Goal: Transaction & Acquisition: Purchase product/service

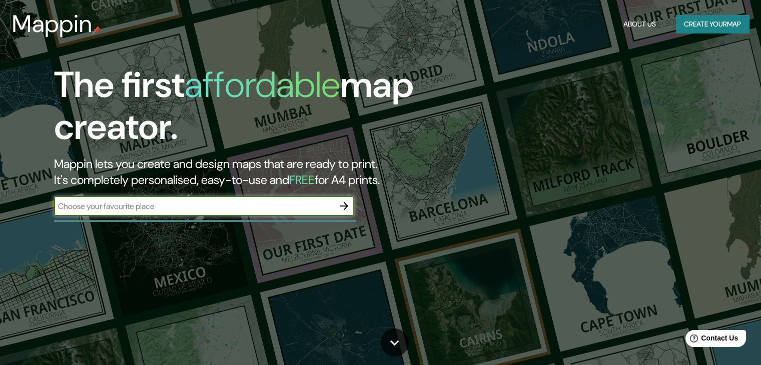
click at [344, 208] on icon "button" at bounding box center [344, 206] width 12 height 12
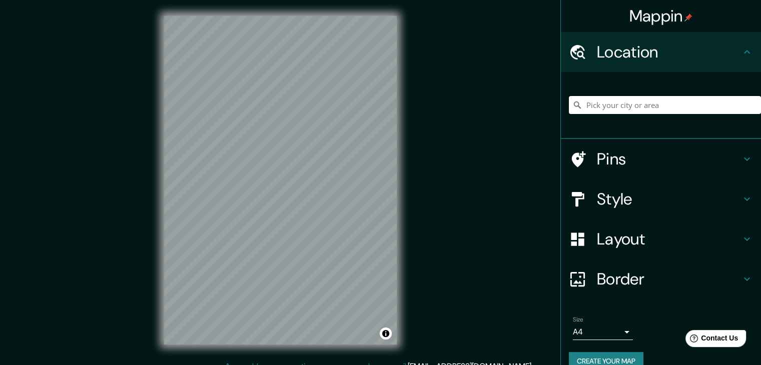
click at [629, 103] on input "Pick your city or area" at bounding box center [665, 105] width 192 height 18
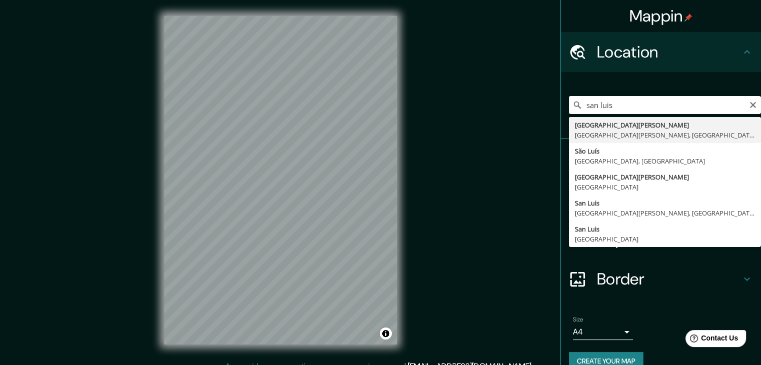
type input "[GEOGRAPHIC_DATA][PERSON_NAME], [GEOGRAPHIC_DATA][PERSON_NAME], [GEOGRAPHIC_DAT…"
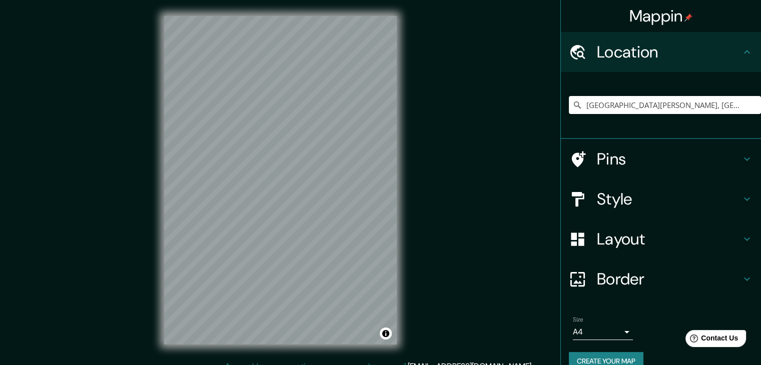
click at [655, 199] on h4 "Style" at bounding box center [669, 199] width 144 height 20
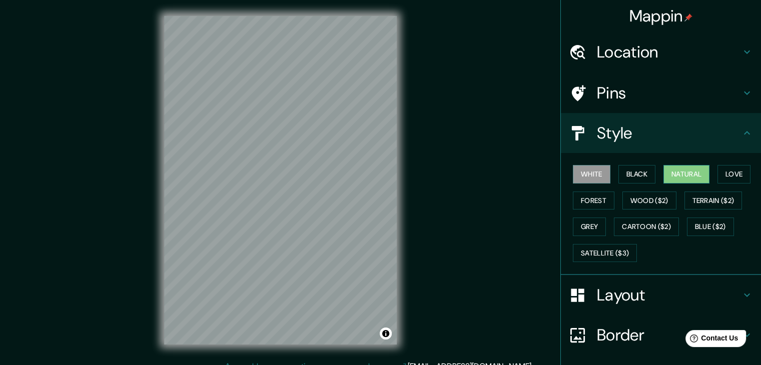
click at [688, 178] on button "Natural" at bounding box center [686, 174] width 46 height 19
click at [623, 175] on button "Black" at bounding box center [637, 174] width 38 height 19
click at [598, 168] on button "White" at bounding box center [592, 174] width 38 height 19
click at [734, 171] on button "Love" at bounding box center [733, 174] width 33 height 19
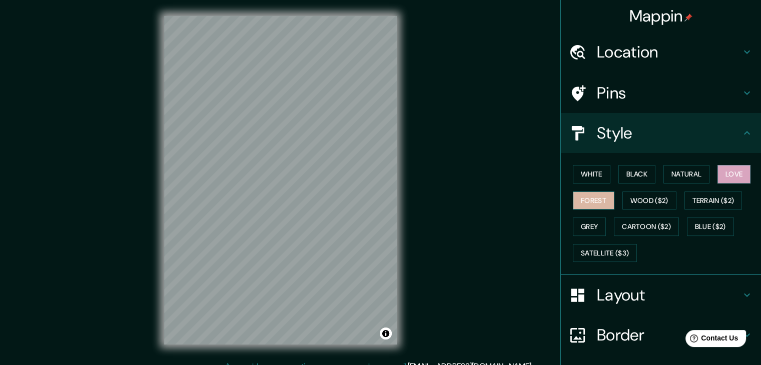
click at [584, 197] on button "Forest" at bounding box center [594, 201] width 42 height 19
click at [716, 200] on button "Terrain ($2)" at bounding box center [713, 201] width 58 height 19
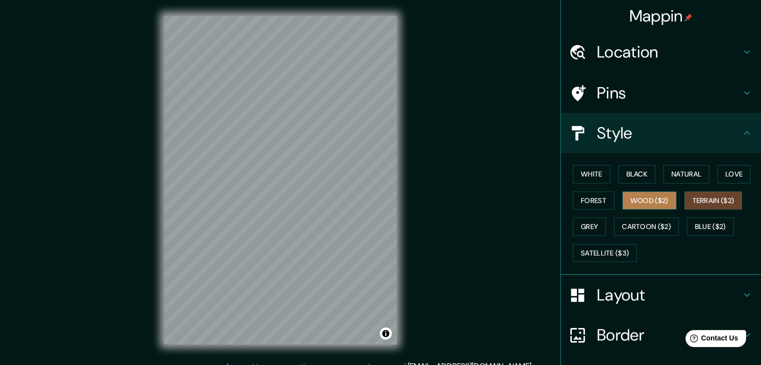
click at [657, 200] on button "Wood ($2)" at bounding box center [649, 201] width 54 height 19
click at [703, 203] on button "Terrain ($2)" at bounding box center [713, 201] width 58 height 19
click at [705, 229] on button "Blue ($2)" at bounding box center [710, 227] width 47 height 19
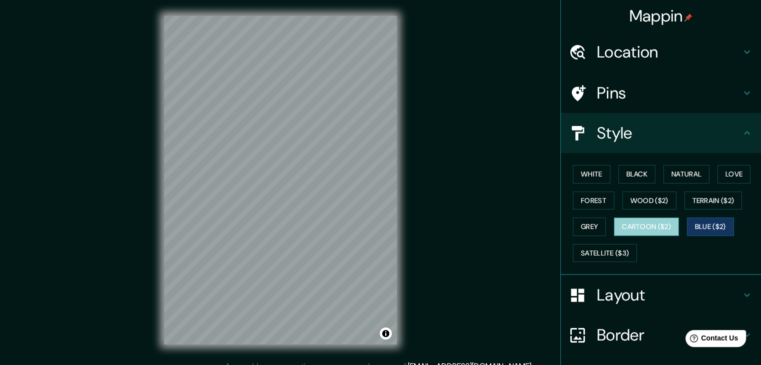
click at [670, 224] on button "Cartoon ($2)" at bounding box center [646, 227] width 65 height 19
click at [585, 225] on button "Grey" at bounding box center [589, 227] width 33 height 19
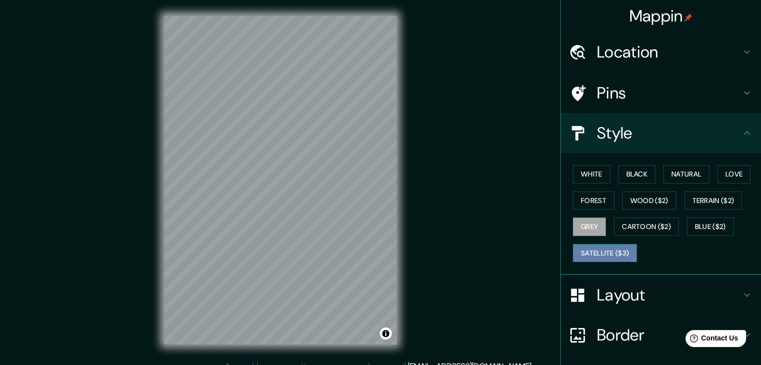
click at [620, 248] on button "Satellite ($3)" at bounding box center [605, 253] width 64 height 19
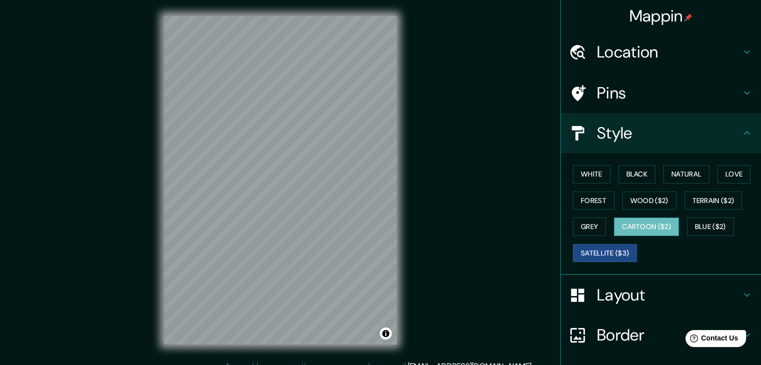
click at [650, 218] on button "Cartoon ($2)" at bounding box center [646, 227] width 65 height 19
click at [588, 219] on button "Grey" at bounding box center [589, 227] width 33 height 19
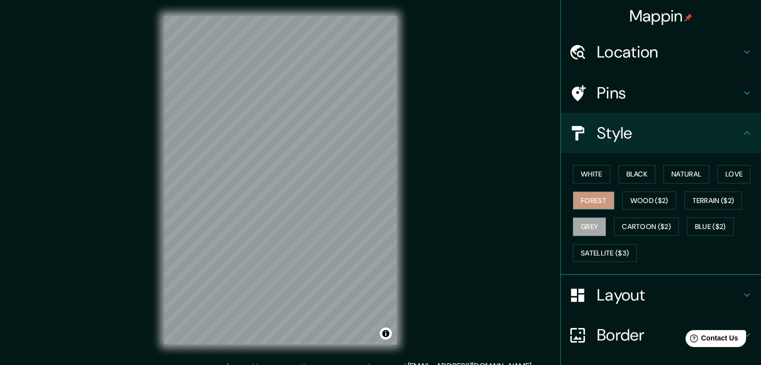
click at [583, 199] on button "Forest" at bounding box center [594, 201] width 42 height 19
click at [584, 228] on button "Grey" at bounding box center [589, 227] width 33 height 19
click at [590, 202] on button "Forest" at bounding box center [594, 201] width 42 height 19
click at [646, 194] on button "Wood ($2)" at bounding box center [649, 201] width 54 height 19
click at [716, 190] on div "White Black Natural Love Forest Wood ($2) Terrain ($2) Grey Cartoon ($2) Blue (…" at bounding box center [665, 213] width 192 height 105
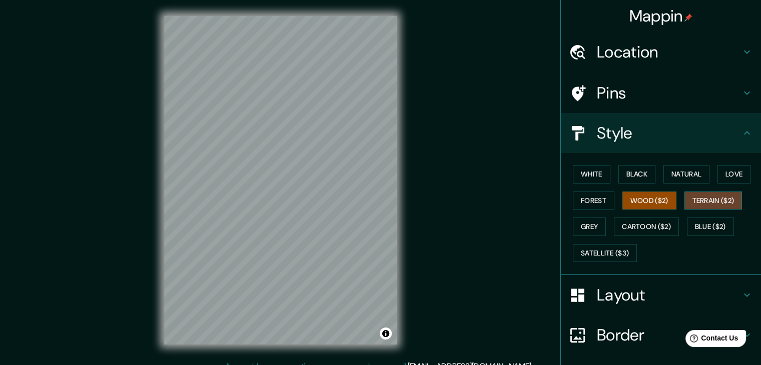
click at [704, 195] on button "Terrain ($2)" at bounding box center [713, 201] width 58 height 19
click at [732, 179] on button "Love" at bounding box center [733, 174] width 33 height 19
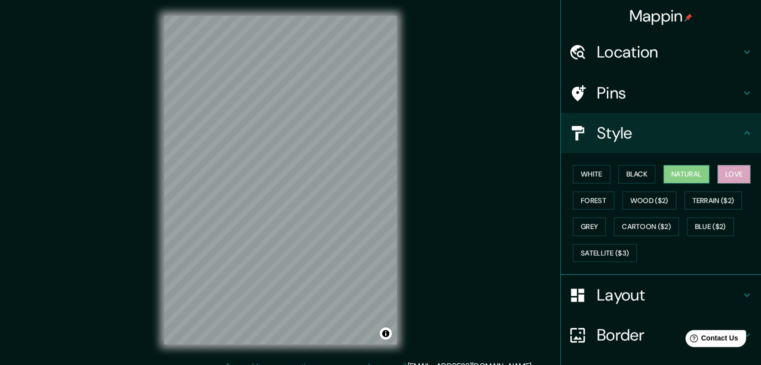
click at [695, 171] on button "Natural" at bounding box center [686, 174] width 46 height 19
click at [641, 175] on button "Black" at bounding box center [637, 174] width 38 height 19
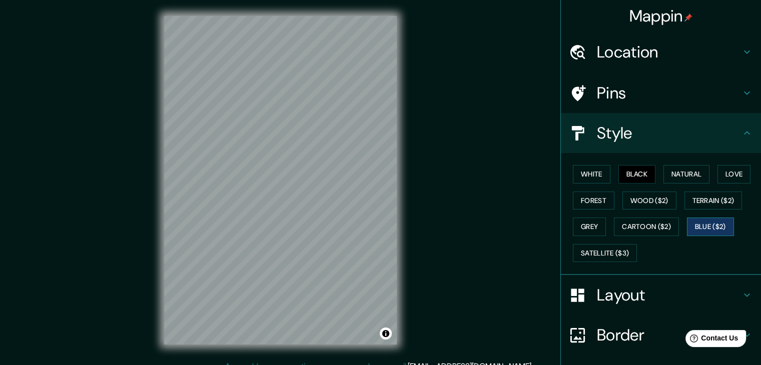
click at [694, 227] on button "Blue ($2)" at bounding box center [710, 227] width 47 height 19
click at [591, 177] on button "White" at bounding box center [592, 174] width 38 height 19
click at [622, 171] on button "Black" at bounding box center [637, 174] width 38 height 19
click at [670, 166] on button "Natural" at bounding box center [686, 174] width 46 height 19
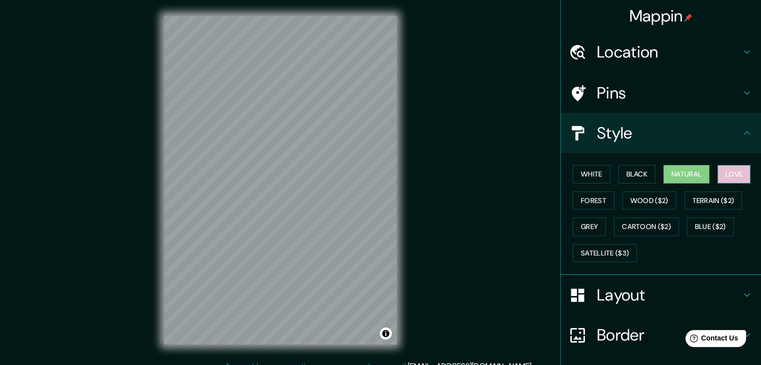
click at [720, 170] on button "Love" at bounding box center [733, 174] width 33 height 19
click at [588, 205] on button "Forest" at bounding box center [594, 201] width 42 height 19
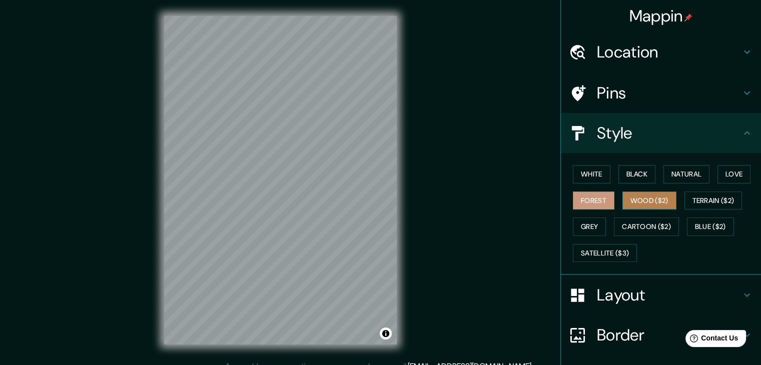
click at [638, 199] on button "Wood ($2)" at bounding box center [649, 201] width 54 height 19
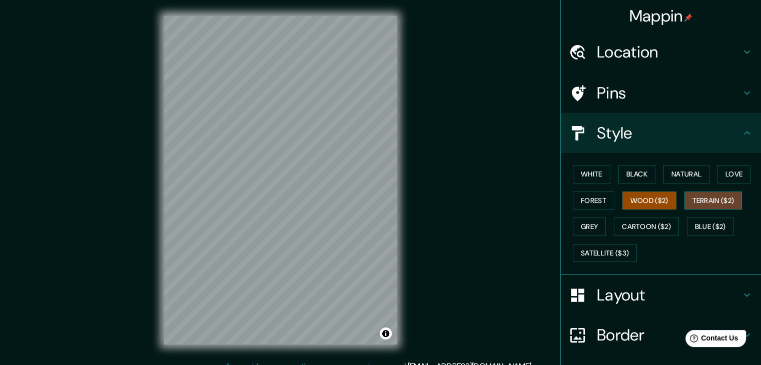
click at [710, 197] on button "Terrain ($2)" at bounding box center [713, 201] width 58 height 19
click at [712, 222] on button "Blue ($2)" at bounding box center [710, 227] width 47 height 19
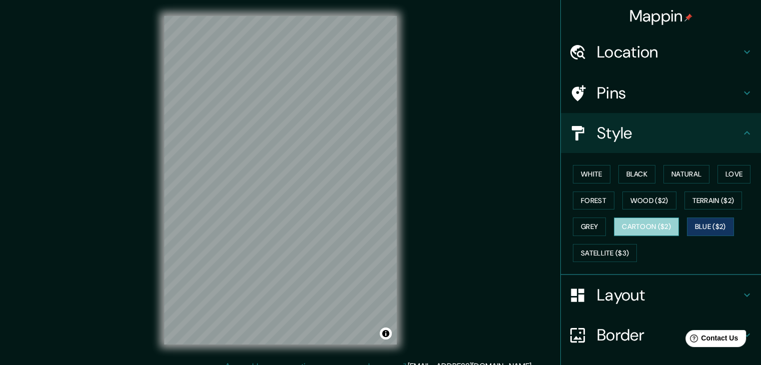
click at [666, 229] on button "Cartoon ($2)" at bounding box center [646, 227] width 65 height 19
click at [577, 222] on button "Grey" at bounding box center [589, 227] width 33 height 19
click at [593, 185] on div "White Black Natural Love Forest Wood ($2) Terrain ($2) Grey Cartoon ($2) Blue (…" at bounding box center [665, 213] width 192 height 105
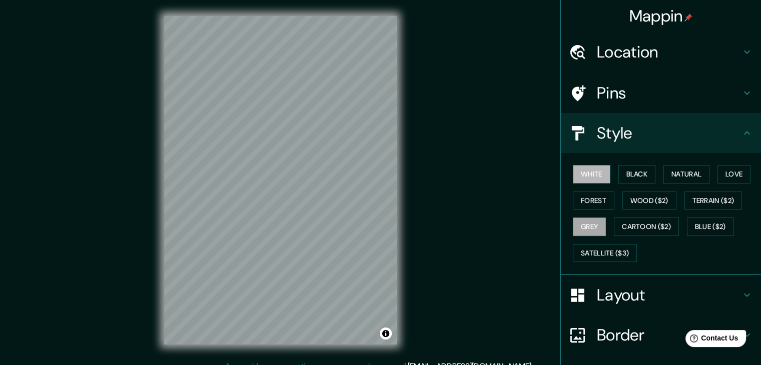
click at [593, 178] on button "White" at bounding box center [592, 174] width 38 height 19
click at [596, 197] on button "Forest" at bounding box center [594, 201] width 42 height 19
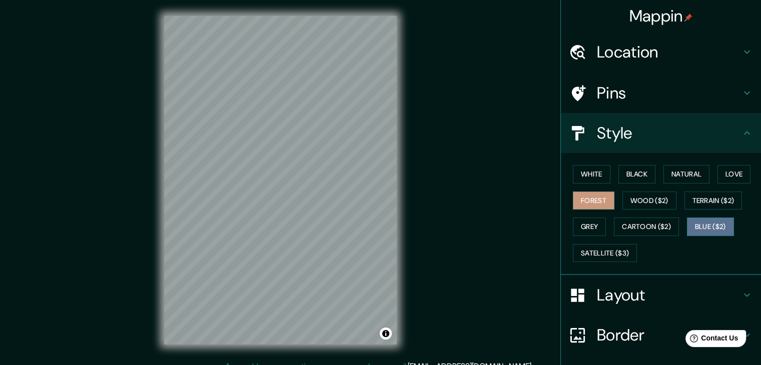
click at [706, 229] on button "Blue ($2)" at bounding box center [710, 227] width 47 height 19
click at [573, 173] on button "White" at bounding box center [592, 174] width 38 height 19
click at [597, 200] on button "Forest" at bounding box center [594, 201] width 42 height 19
click at [589, 169] on button "White" at bounding box center [592, 174] width 38 height 19
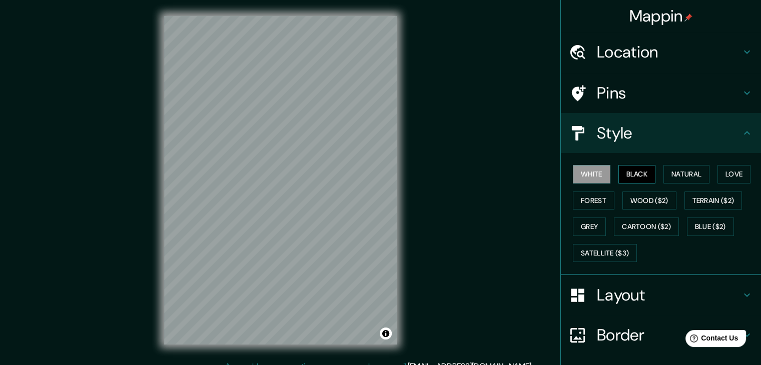
click at [631, 171] on button "Black" at bounding box center [637, 174] width 38 height 19
click at [671, 169] on button "Natural" at bounding box center [686, 174] width 46 height 19
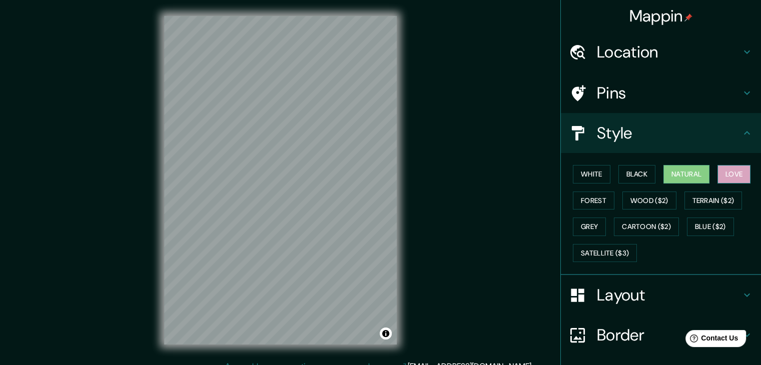
click at [717, 173] on button "Love" at bounding box center [733, 174] width 33 height 19
click at [699, 223] on button "Blue ($2)" at bounding box center [710, 227] width 47 height 19
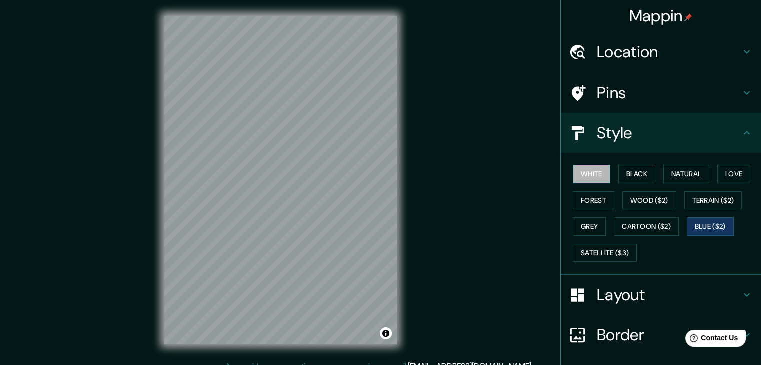
click at [590, 175] on button "White" at bounding box center [592, 174] width 38 height 19
click at [593, 197] on button "Forest" at bounding box center [594, 201] width 42 height 19
click at [720, 225] on button "Blue ($2)" at bounding box center [710, 227] width 47 height 19
